Goal: Task Accomplishment & Management: Manage account settings

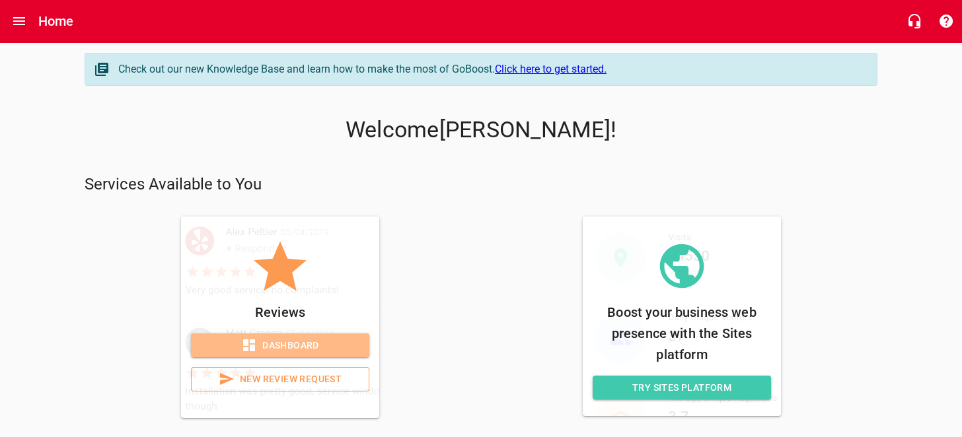
click at [323, 346] on span "Dashboard" at bounding box center [279, 345] width 157 height 17
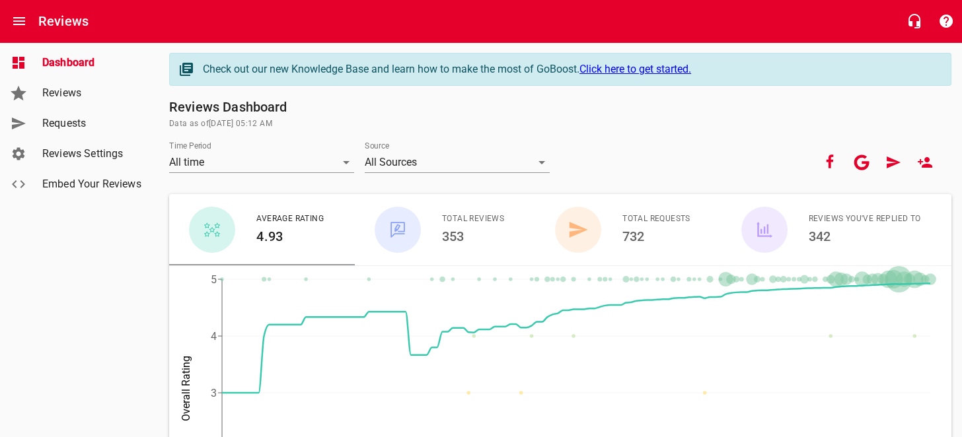
click at [88, 124] on span "Requests" at bounding box center [92, 124] width 100 height 16
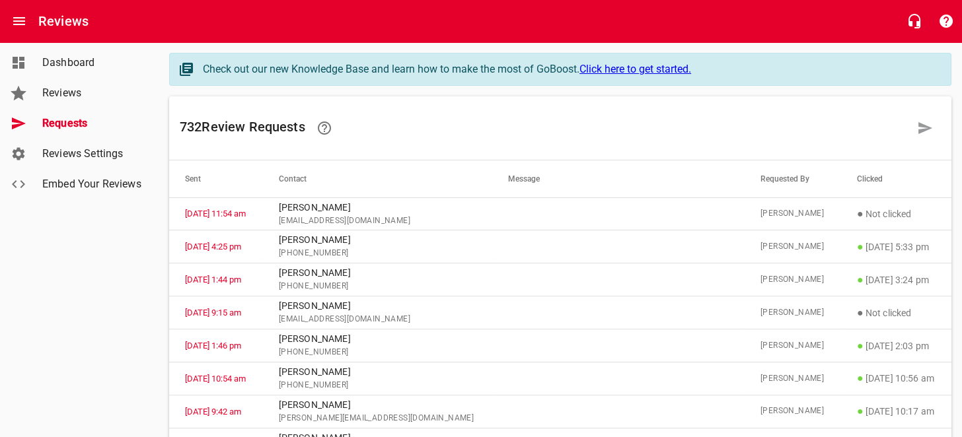
click at [79, 92] on span "Reviews" at bounding box center [92, 93] width 100 height 16
